Goal: Information Seeking & Learning: Learn about a topic

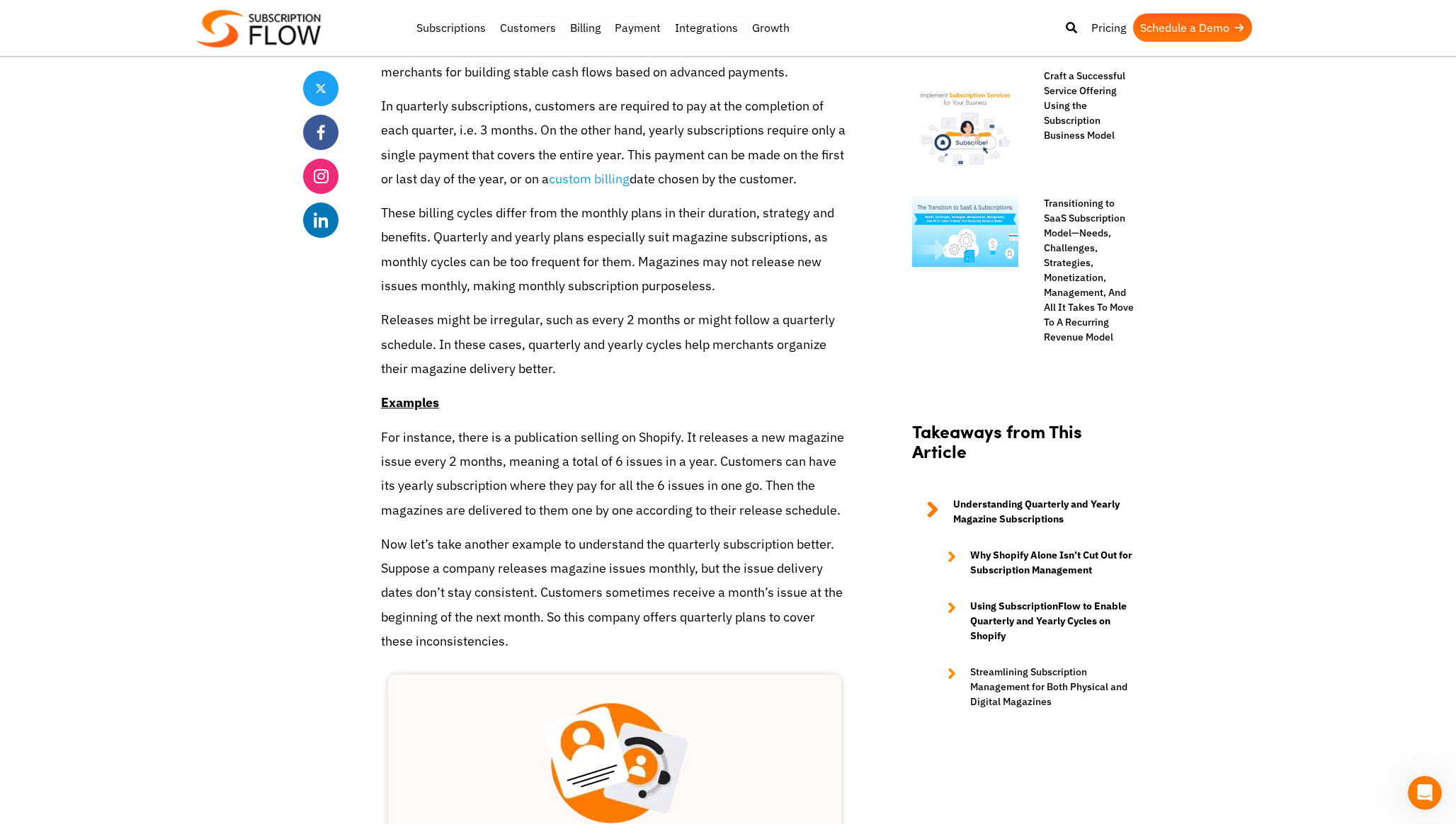
scroll to position [1048, 0]
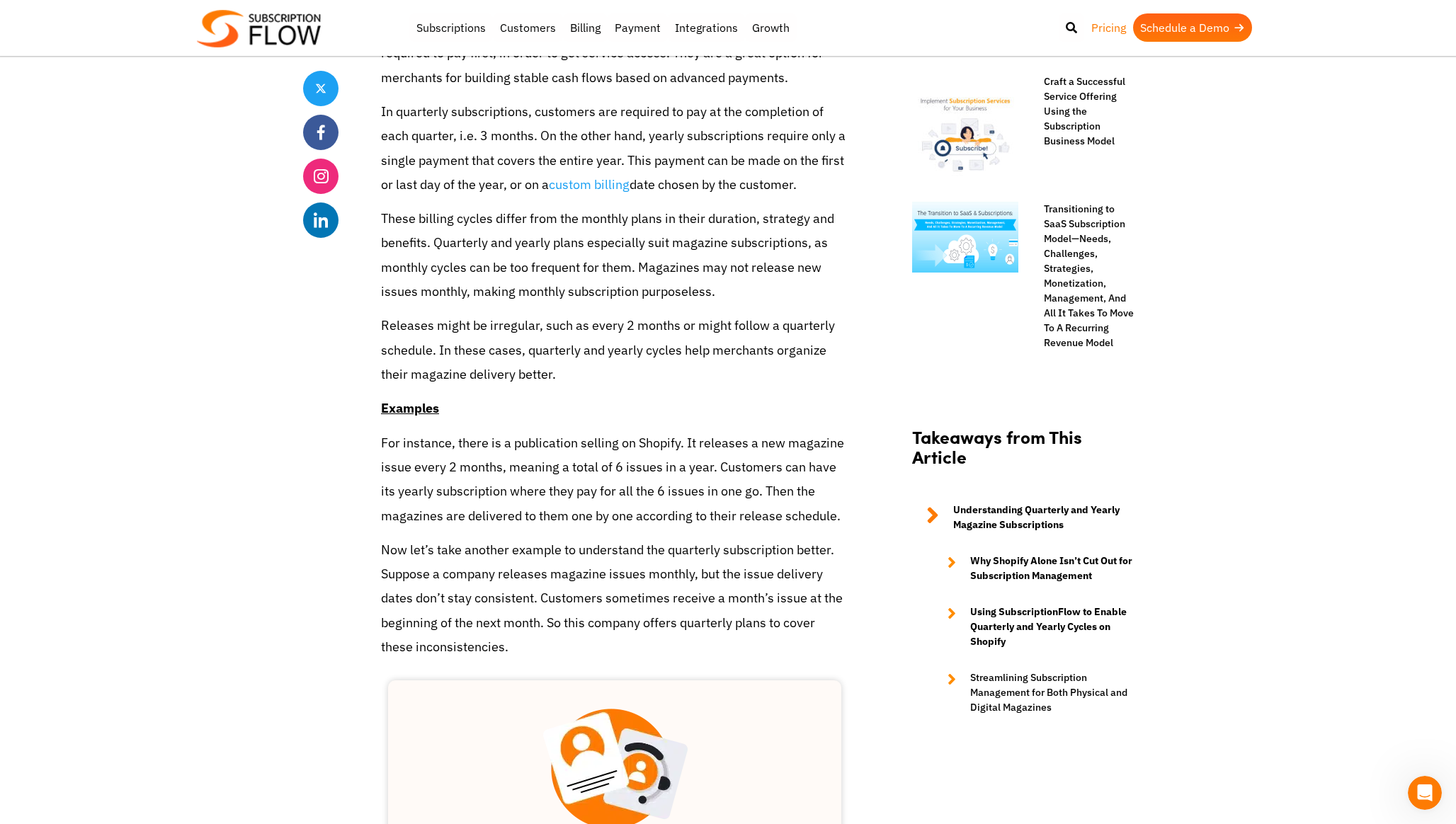
click at [1099, 29] on link "Pricing" at bounding box center [1109, 28] width 49 height 29
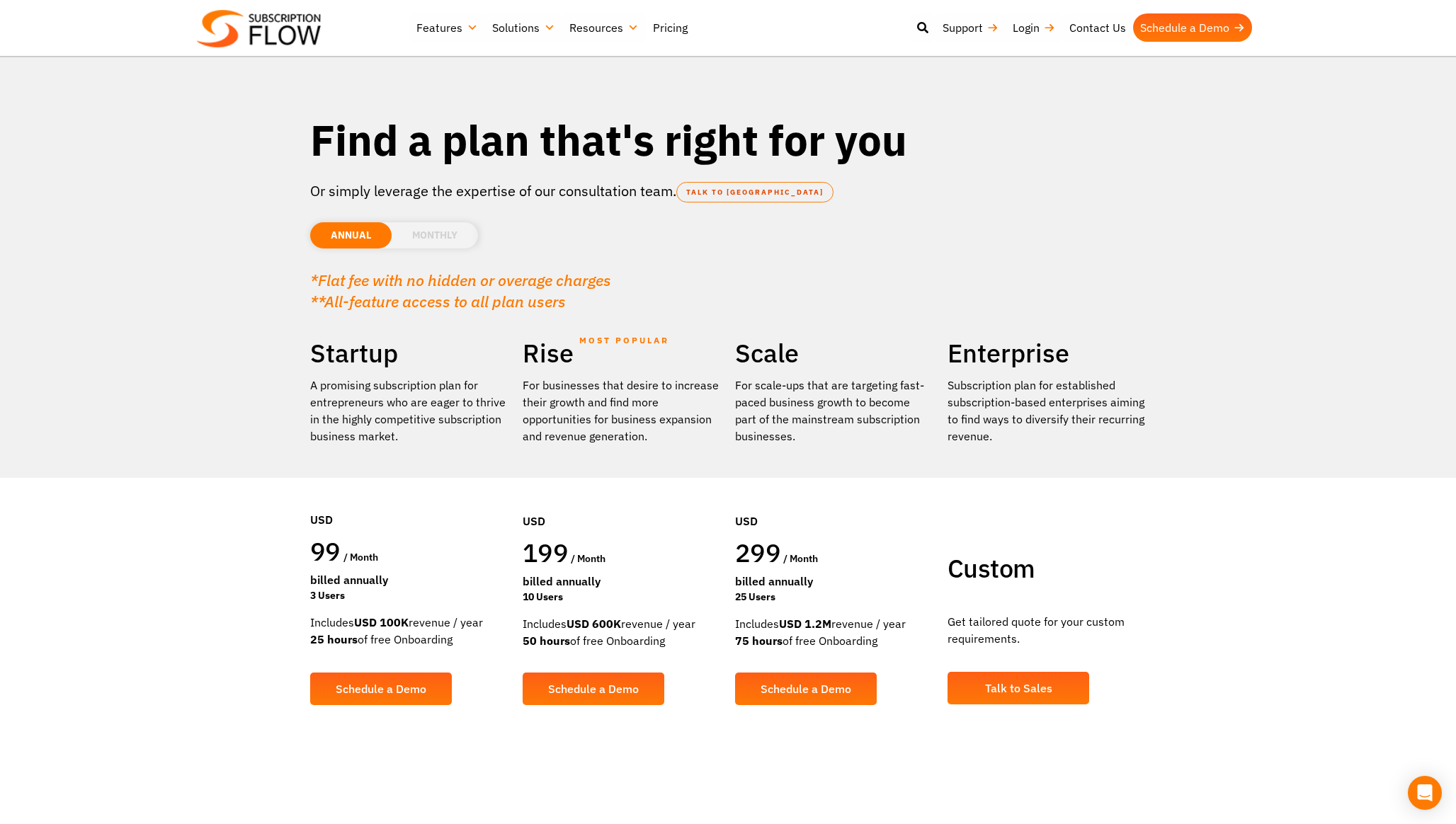
click at [406, 233] on li "MONTHLY" at bounding box center [435, 235] width 87 height 27
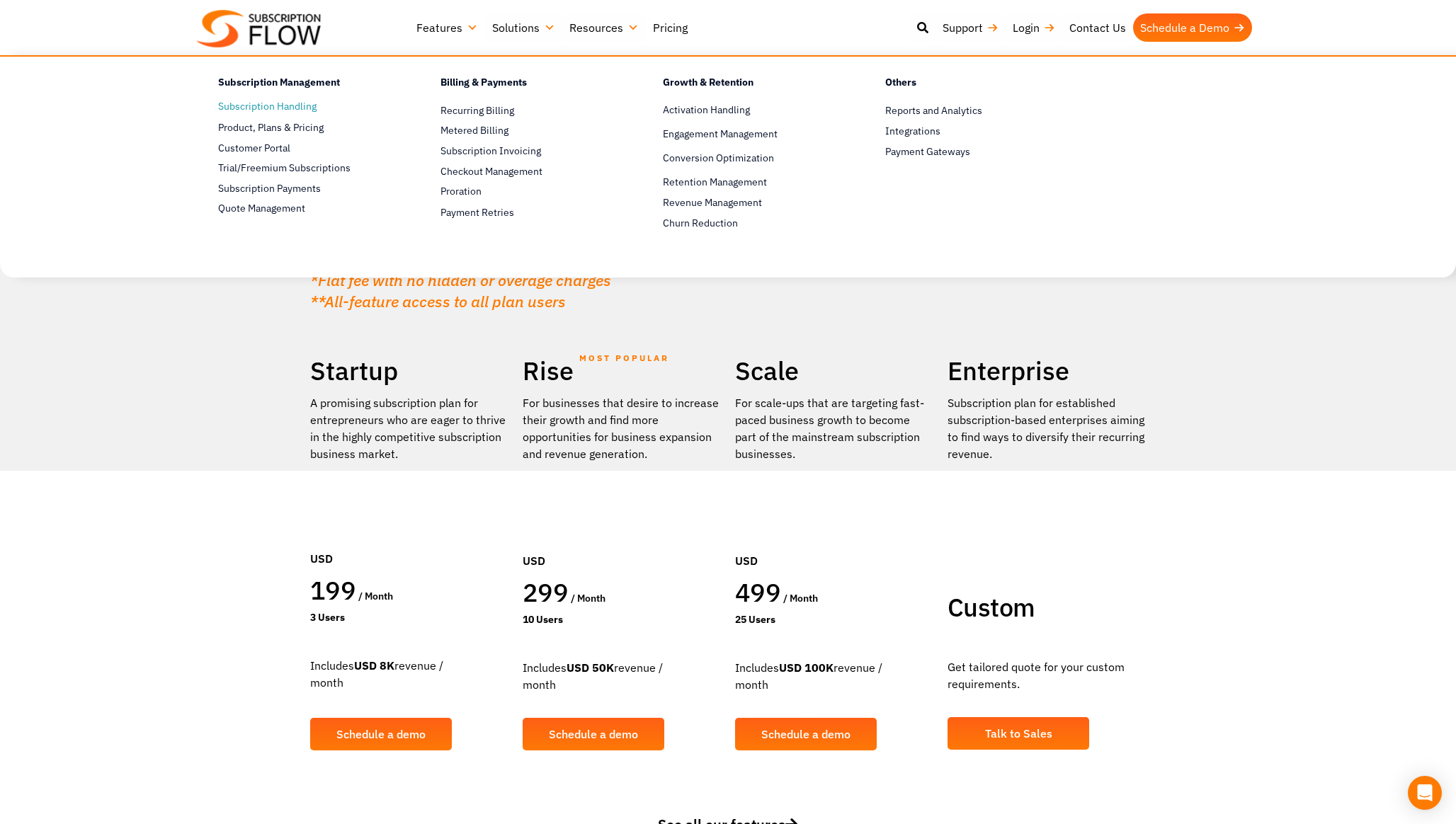
click at [273, 111] on link "Subscription Handling" at bounding box center [305, 106] width 173 height 17
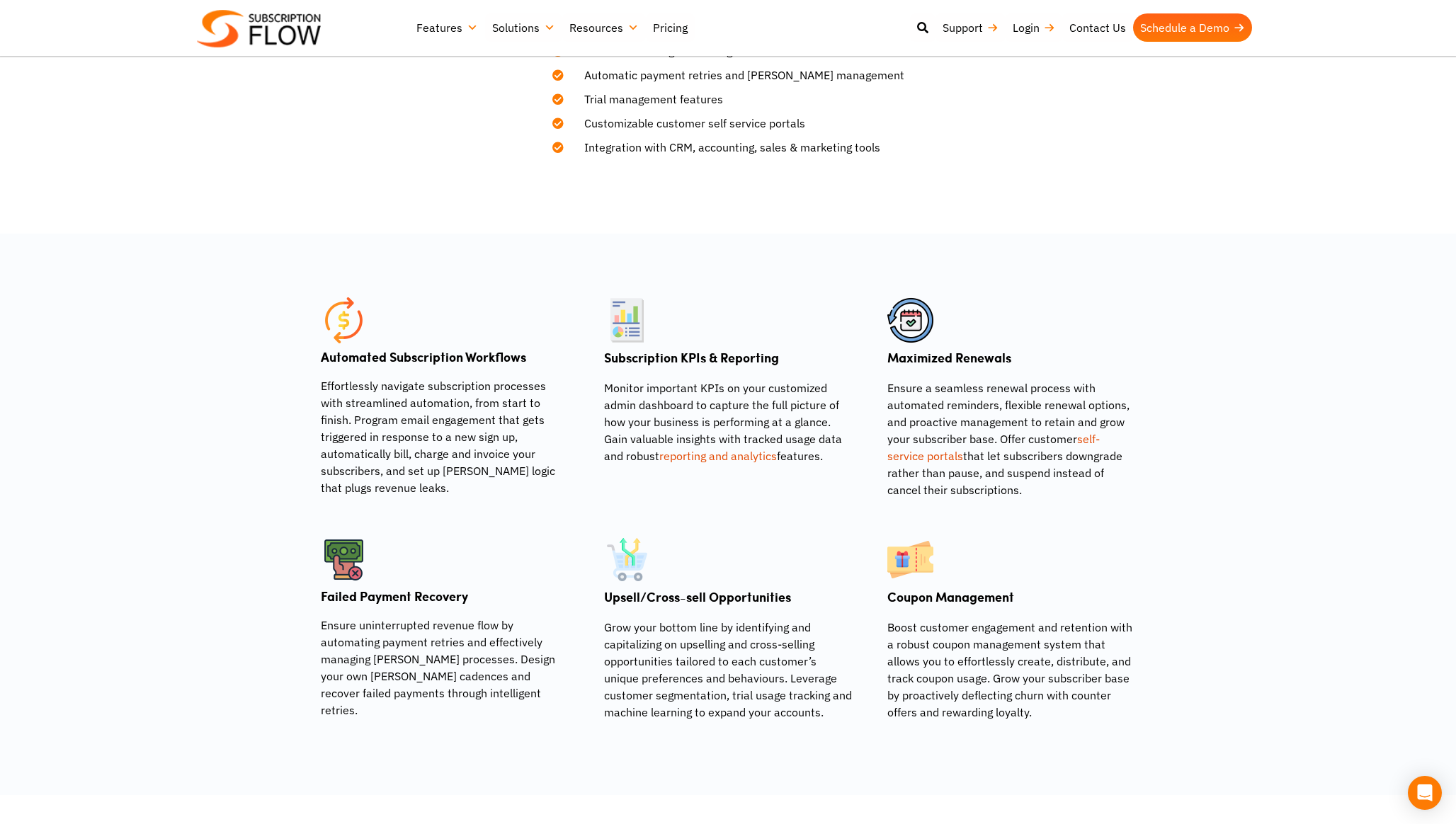
scroll to position [728, 0]
